Goal: Register for event/course

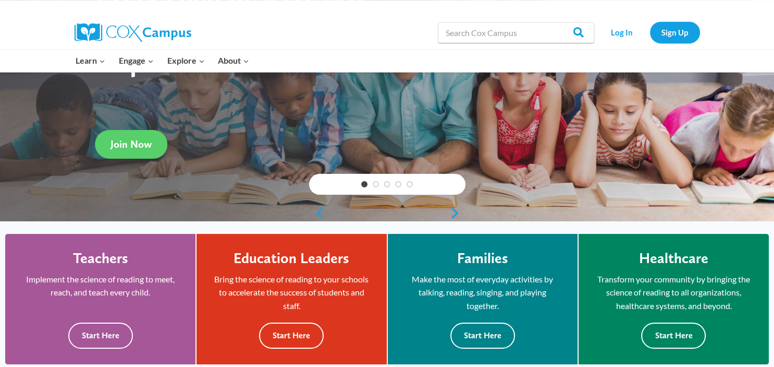
scroll to position [165, 0]
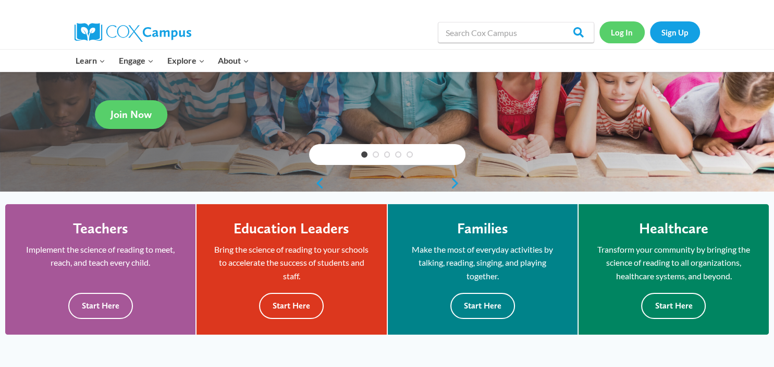
click at [622, 31] on link "Log In" at bounding box center [622, 31] width 45 height 21
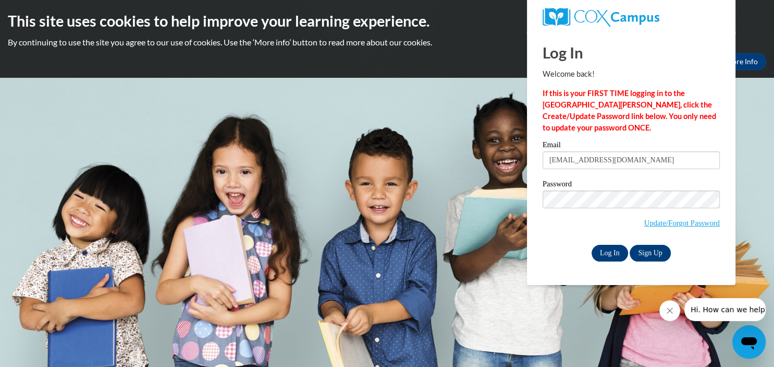
type input "neenachase01@yahoo.com"
click at [607, 252] on input "Log In" at bounding box center [610, 253] width 36 height 17
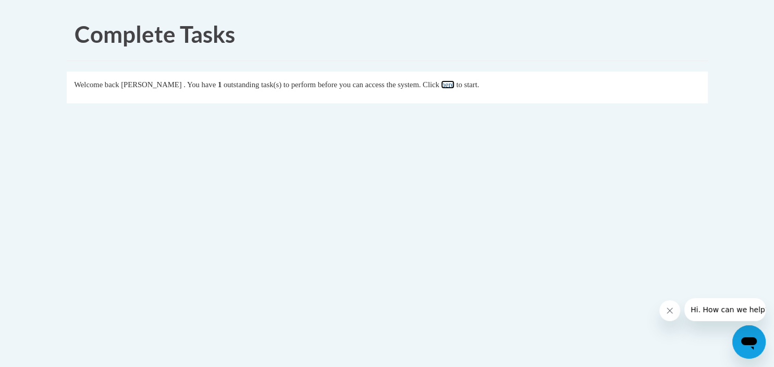
click at [454, 83] on link "here" at bounding box center [447, 84] width 13 height 8
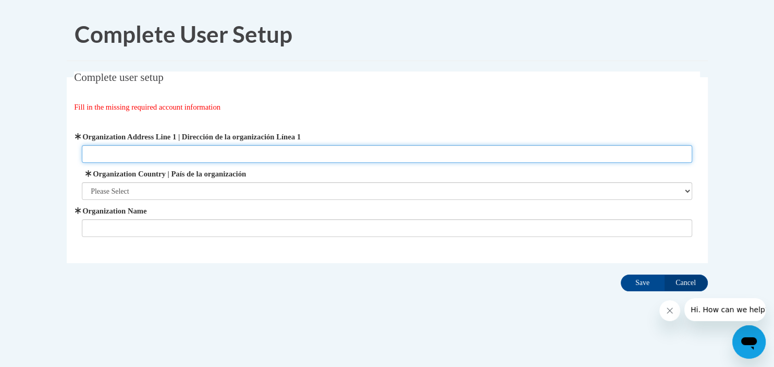
click at [94, 152] on input "Organization Address Line 1 | Dirección de la organización Línea 1" at bounding box center [387, 154] width 611 height 18
type input "[STREET_ADDRESS]"
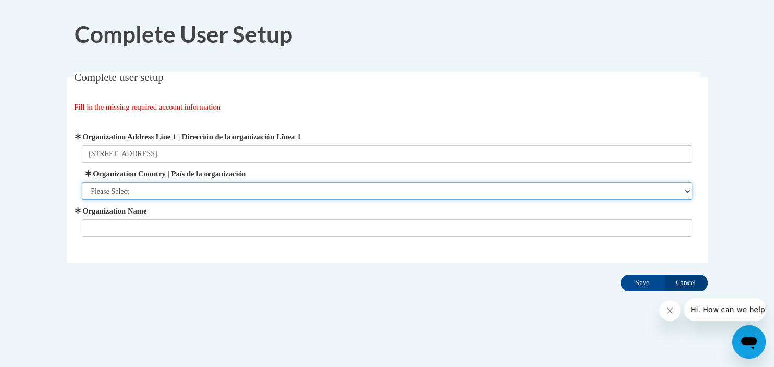
click at [82, 182] on select "Please Select United States | Estados Unidos Outside of the United States | Fue…" at bounding box center [387, 191] width 611 height 18
select select "ad49bcad-a171-4b2e-b99c-48b446064914"
click option "United States | Estados Unidos" at bounding box center [0, 0] width 0 height 0
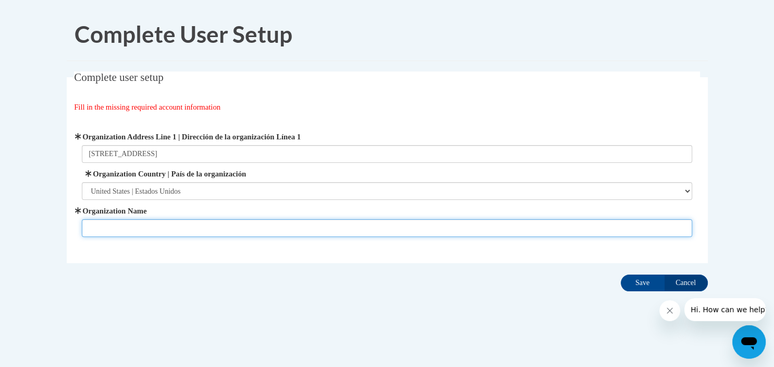
click at [124, 226] on input "Organization Name" at bounding box center [387, 228] width 611 height 18
type input "Happy Sprouts Childcare Center"
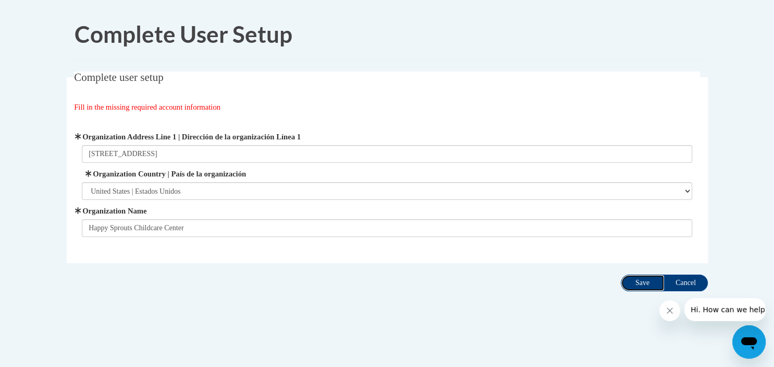
click at [640, 278] on input "Save" at bounding box center [643, 282] width 44 height 17
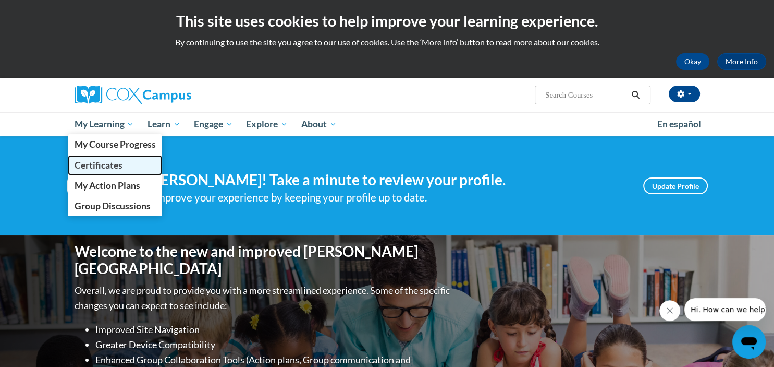
click at [106, 163] on span "Certificates" at bounding box center [98, 165] width 48 height 11
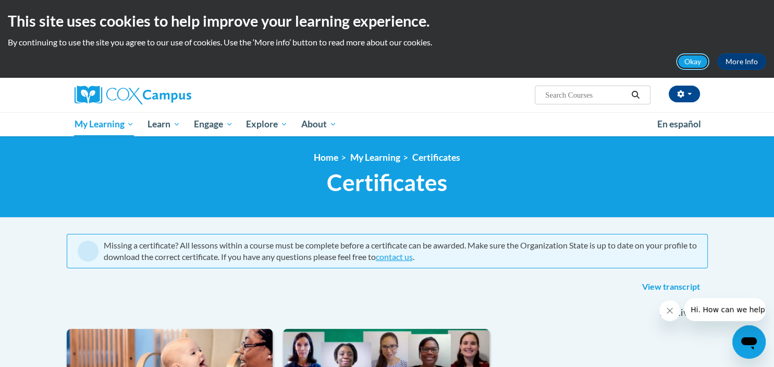
click at [693, 59] on button "Okay" at bounding box center [692, 61] width 33 height 17
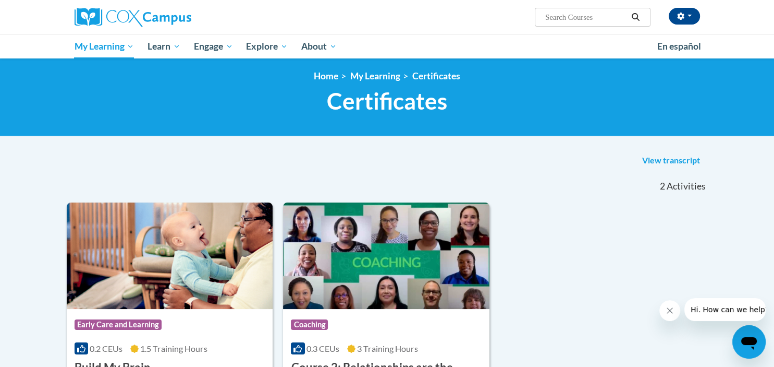
scroll to position [55, 0]
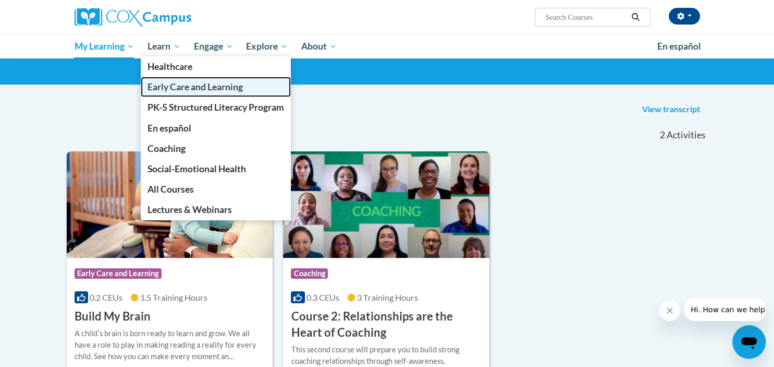
click at [180, 86] on span "Early Care and Learning" at bounding box center [195, 86] width 95 height 11
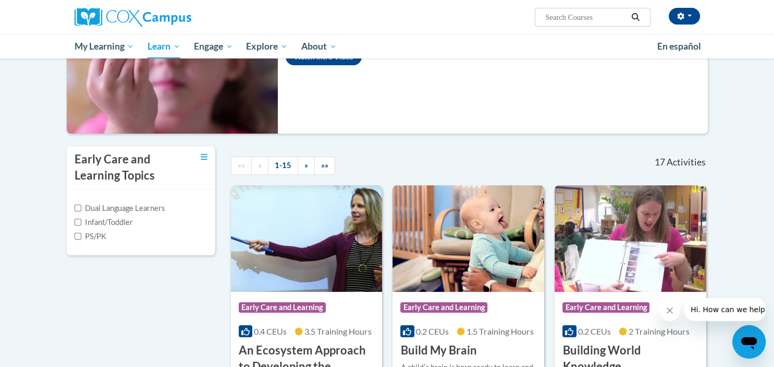
scroll to position [165, 0]
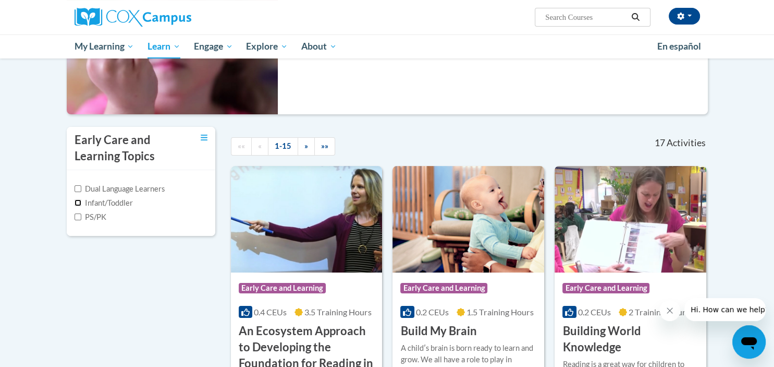
click at [77, 201] on input "Infant/Toddler" at bounding box center [78, 202] width 7 height 7
checkbox input "true"
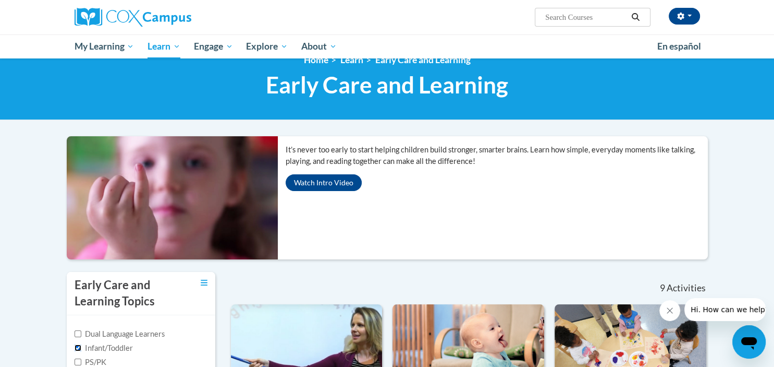
scroll to position [0, 0]
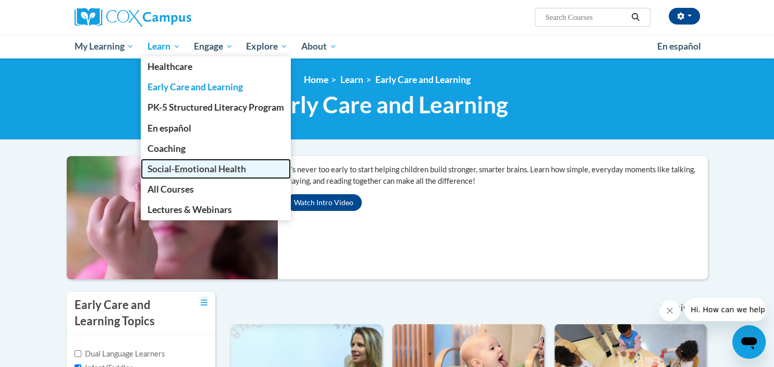
click at [179, 165] on span "Social-Emotional Health" at bounding box center [197, 168] width 99 height 11
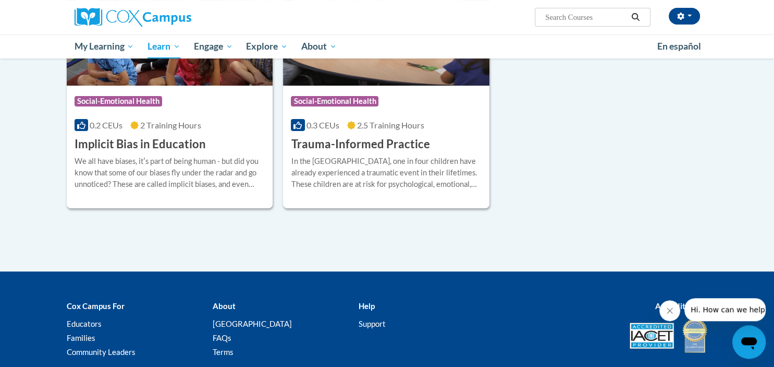
scroll to position [121, 0]
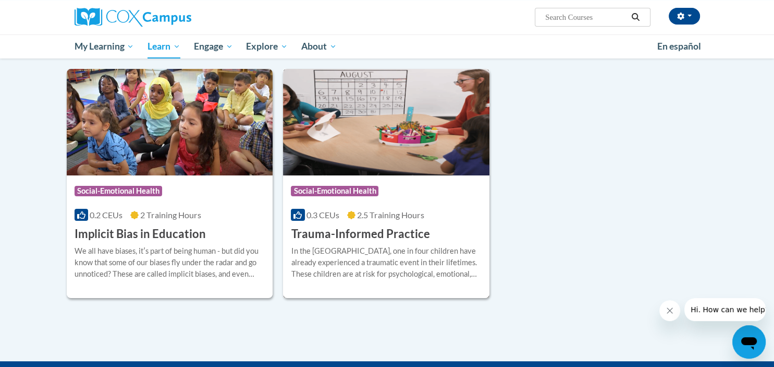
click at [368, 234] on h3 "Trauma-Informed Practice" at bounding box center [360, 234] width 139 height 16
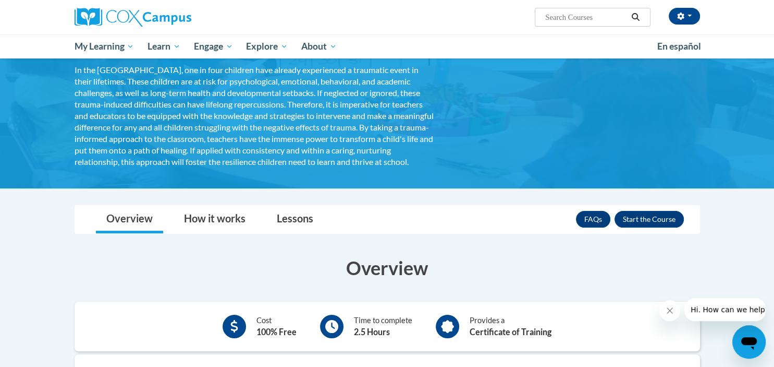
scroll to position [110, 0]
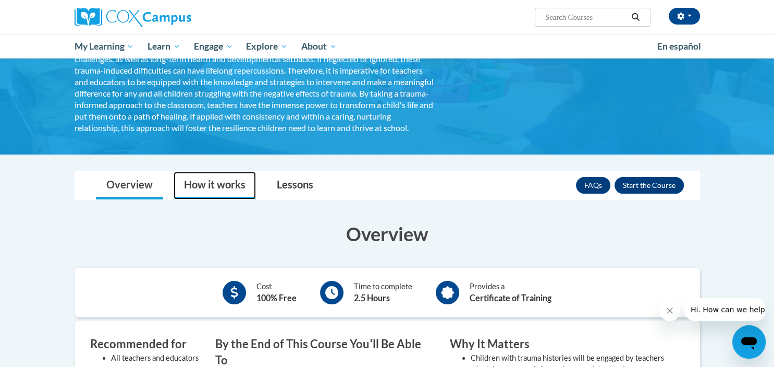
click at [213, 197] on link "How it works" at bounding box center [215, 186] width 82 height 28
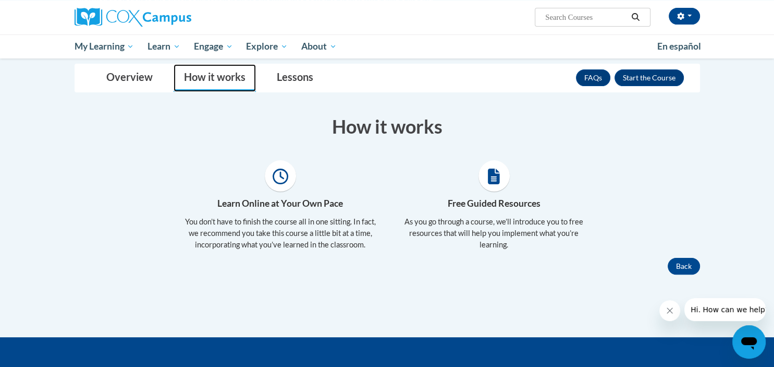
scroll to position [220, 0]
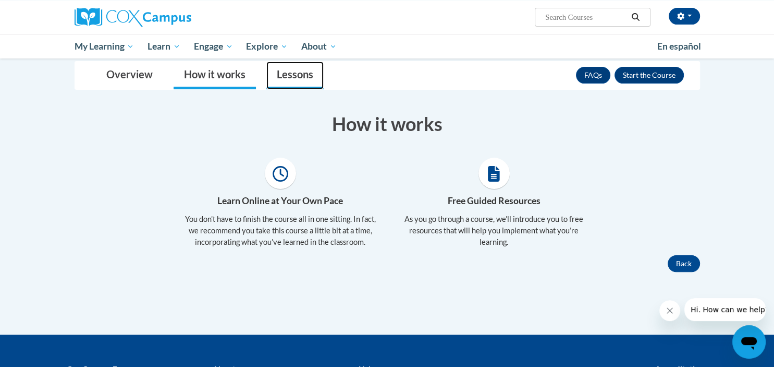
click at [287, 84] on link "Lessons" at bounding box center [294, 76] width 57 height 28
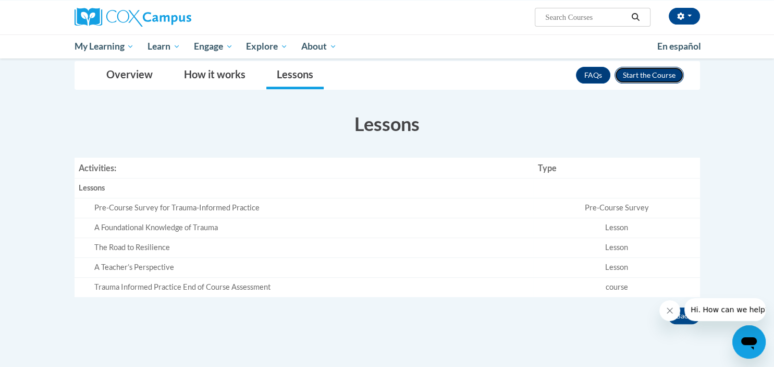
click at [642, 83] on button "Enroll" at bounding box center [649, 75] width 69 height 17
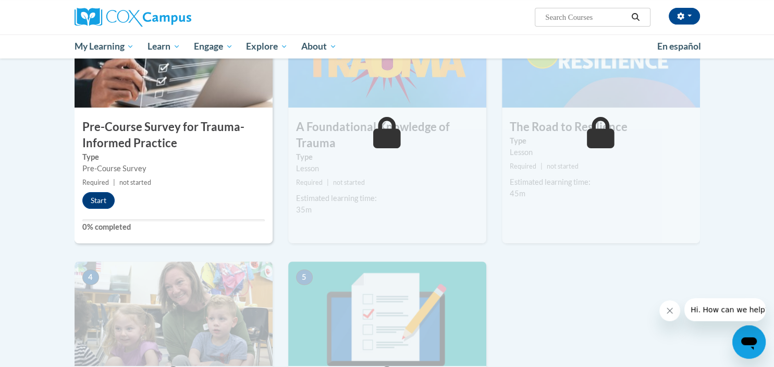
scroll to position [220, 0]
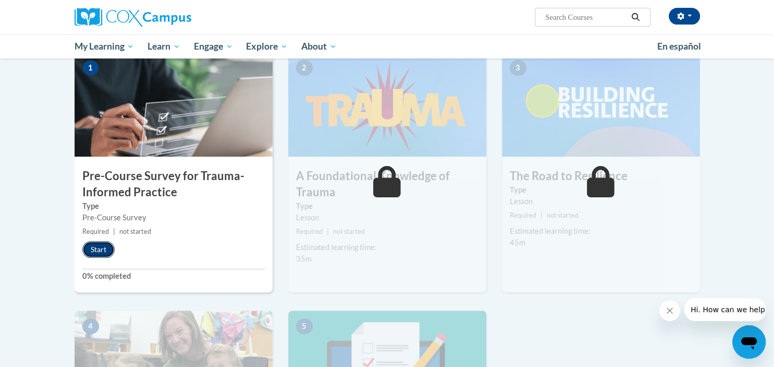
click at [104, 249] on button "Start" at bounding box center [98, 249] width 32 height 17
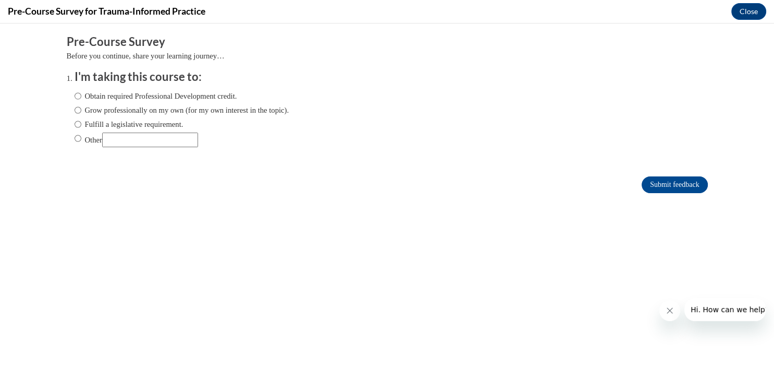
scroll to position [0, 0]
click at [76, 96] on input "Obtain required Professional Development credit." at bounding box center [78, 95] width 7 height 11
radio input "true"
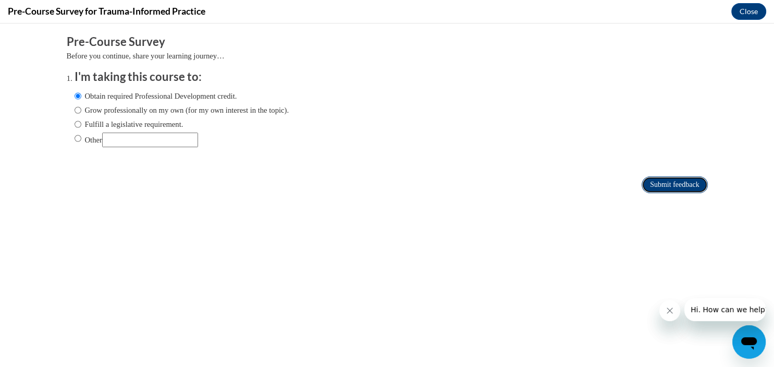
click at [667, 181] on input "Submit feedback" at bounding box center [675, 184] width 66 height 17
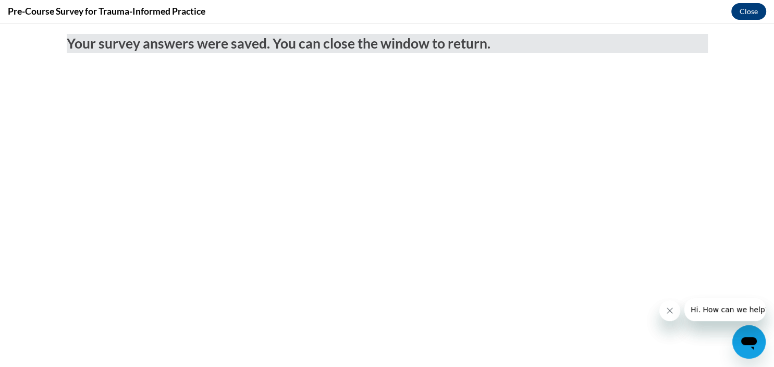
click at [749, 8] on button "Close" at bounding box center [749, 11] width 35 height 17
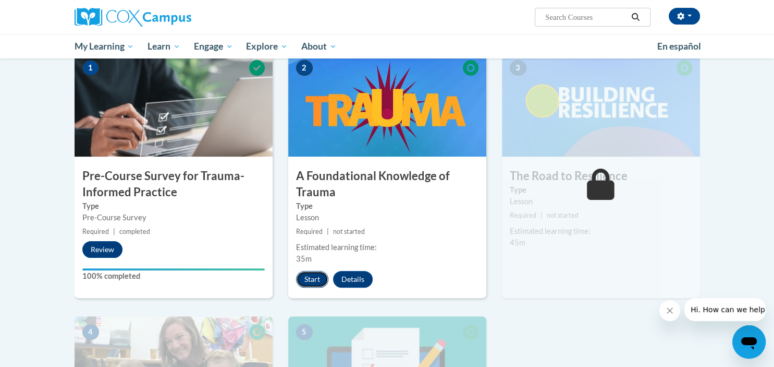
click at [314, 278] on button "Start" at bounding box center [312, 279] width 32 height 17
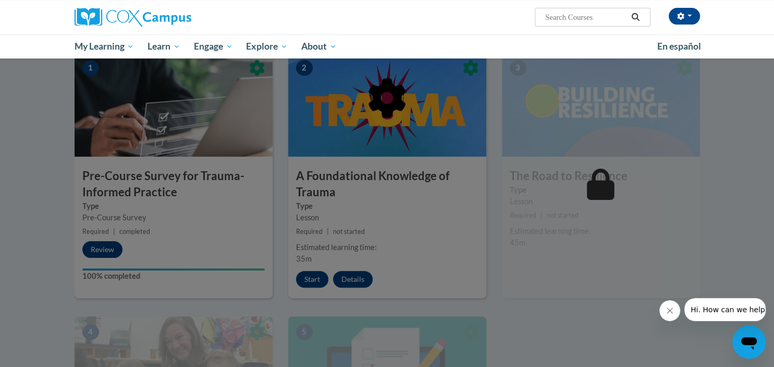
click at [312, 278] on div at bounding box center [387, 183] width 774 height 367
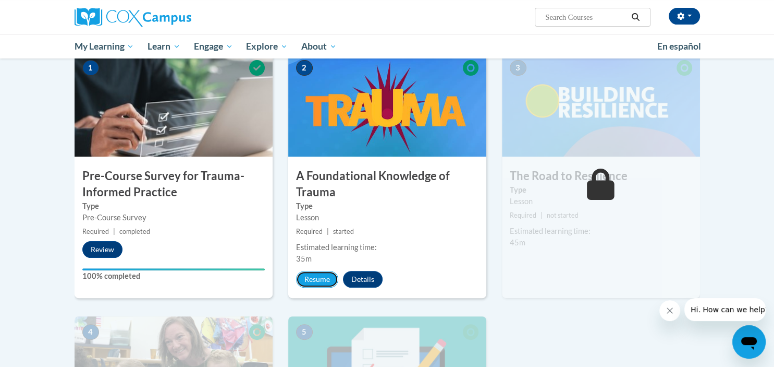
click at [312, 278] on button "Resume" at bounding box center [317, 279] width 42 height 17
